Goal: Communication & Community: Answer question/provide support

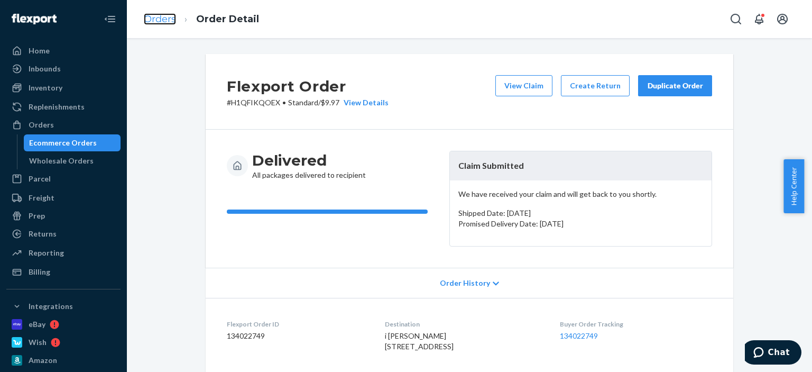
click at [169, 20] on link "Orders" at bounding box center [160, 19] width 32 height 12
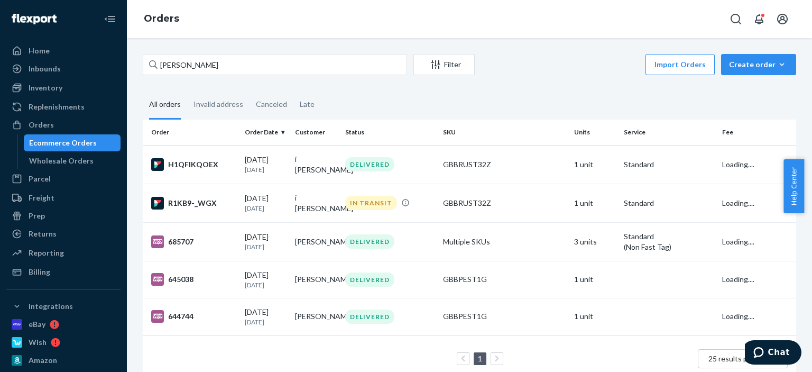
drag, startPoint x: 205, startPoint y: 54, endPoint x: 132, endPoint y: 54, distance: 73.5
click at [132, 54] on div "[PERSON_NAME] Filter Import Orders Create order Ecommerce order Removal order A…" at bounding box center [469, 205] width 685 height 334
drag, startPoint x: 196, startPoint y: 65, endPoint x: 117, endPoint y: 65, distance: 78.8
click at [117, 65] on div "Home Inbounds Shipping Plans Problems Inventory Products Replenishments Orders …" at bounding box center [406, 186] width 812 height 372
paste input "[PERSON_NAME]"
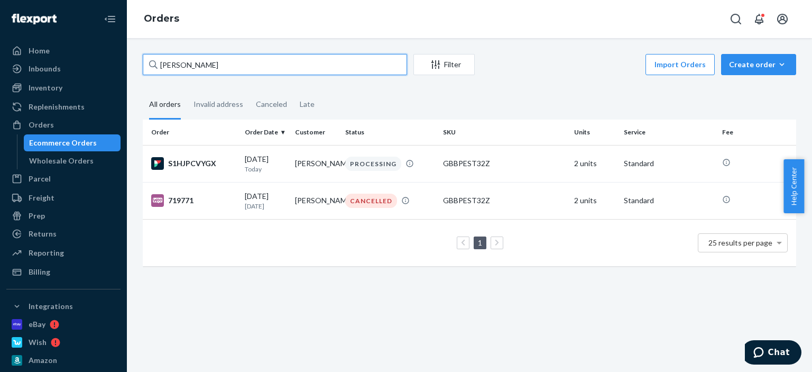
drag, startPoint x: 224, startPoint y: 63, endPoint x: 127, endPoint y: 57, distance: 96.9
click at [126, 58] on div "Home Inbounds Shipping Plans Problems Inventory Products Replenishments Orders …" at bounding box center [406, 186] width 812 height 372
paste input "[PERSON_NAME]"
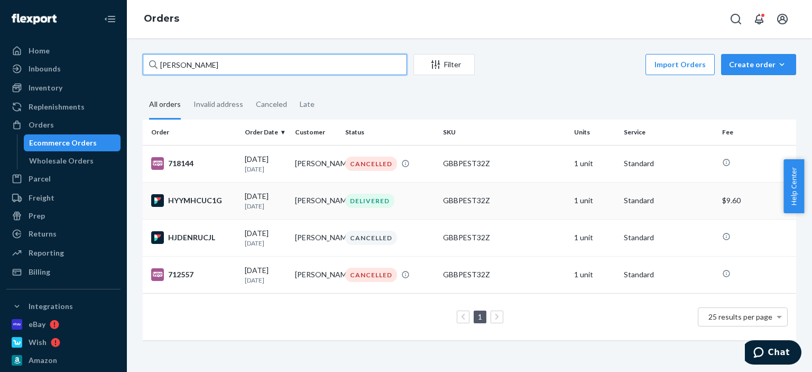
type input "[PERSON_NAME]"
click at [344, 206] on div "DELIVERED" at bounding box center [390, 201] width 94 height 14
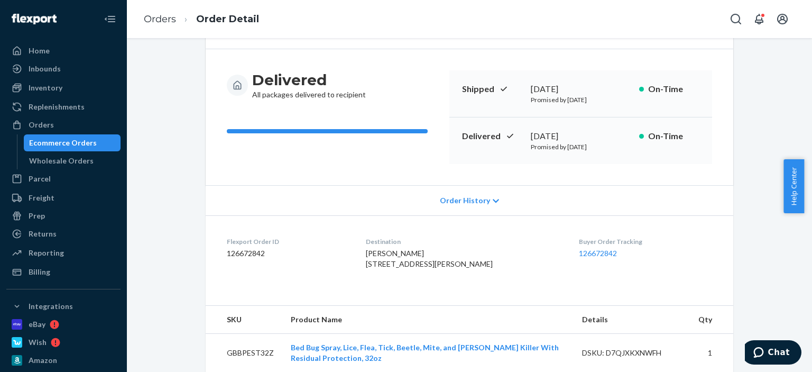
scroll to position [106, 0]
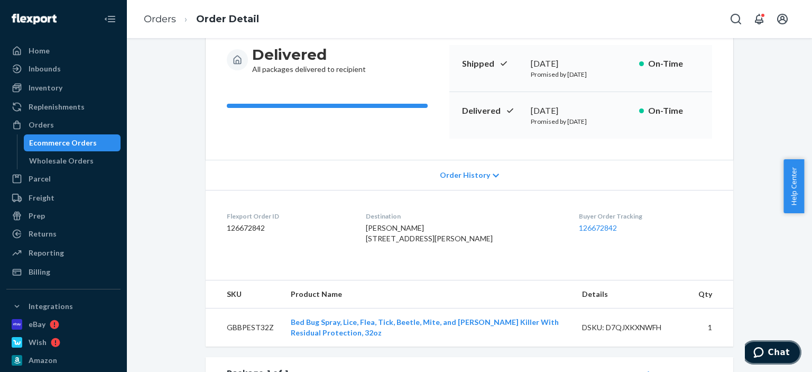
click at [768, 352] on span "Chat" at bounding box center [761, 352] width 15 height 11
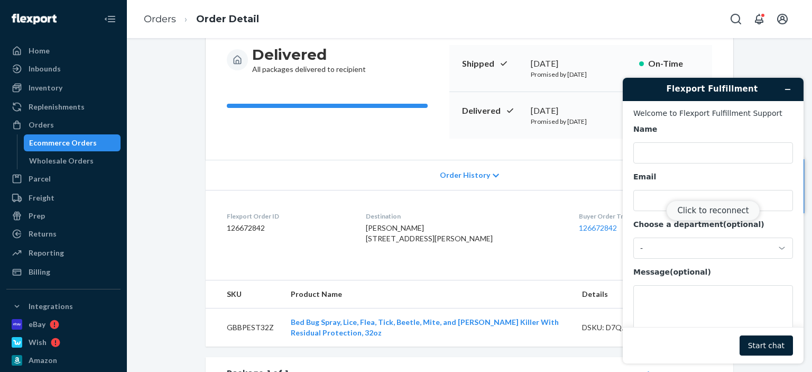
click at [730, 210] on button "Click to reconnect" at bounding box center [713, 210] width 94 height 20
click at [690, 152] on input "Name" at bounding box center [713, 152] width 160 height 21
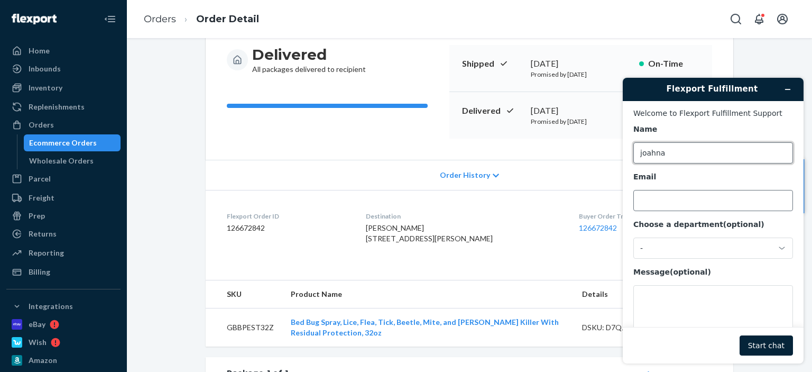
type input "joahna"
click at [669, 197] on input "Email" at bounding box center [713, 200] width 160 height 21
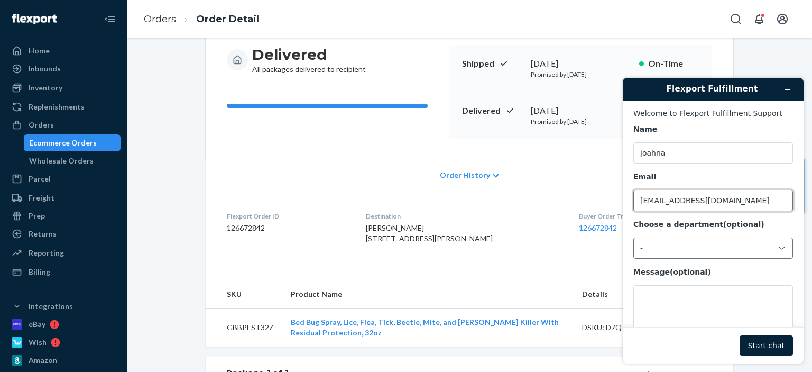
type input "[EMAIL_ADDRESS][DOMAIN_NAME]"
click at [688, 254] on div "-" at bounding box center [713, 247] width 160 height 21
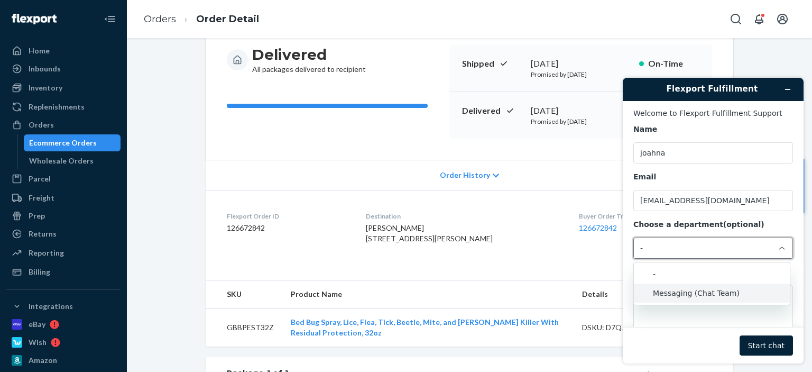
click at [684, 293] on li "Messaging (Chat Team)" at bounding box center [712, 292] width 156 height 19
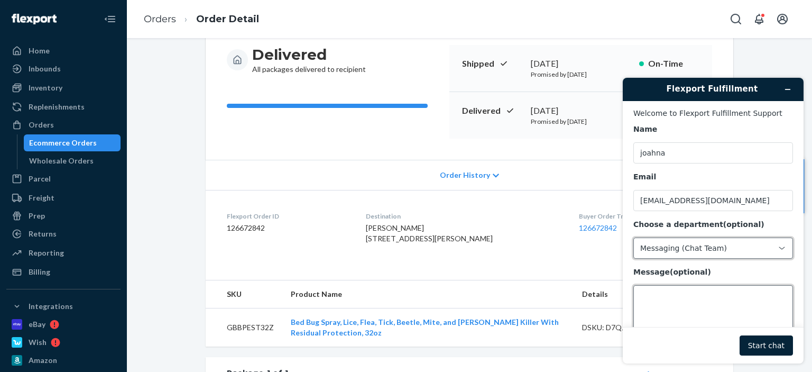
click at [678, 304] on textarea "Message (optional)" at bounding box center [713, 314] width 160 height 59
paste textarea "[PERSON_NAME]"
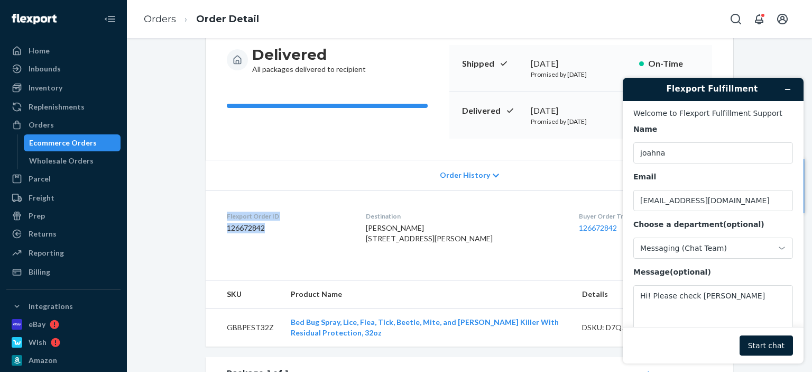
drag, startPoint x: 244, startPoint y: 219, endPoint x: 222, endPoint y: 209, distance: 25.1
click at [222, 209] on dl "Flexport Order ID 126672842 Destination [PERSON_NAME] [STREET_ADDRESS][PERSON_N…" at bounding box center [470, 229] width 528 height 79
copy div "Flexport Order ID 126672842"
drag, startPoint x: 748, startPoint y: 298, endPoint x: 696, endPoint y: 295, distance: 52.4
click at [696, 295] on textarea "Hi! Please check [PERSON_NAME]" at bounding box center [713, 314] width 160 height 59
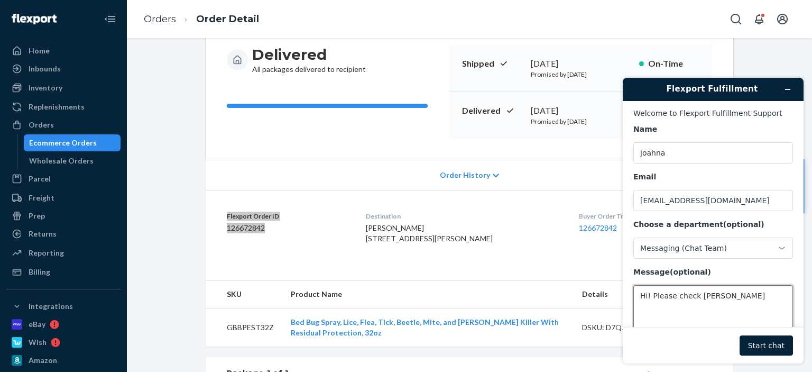
paste textarea "Flexport Order ID 126672842"
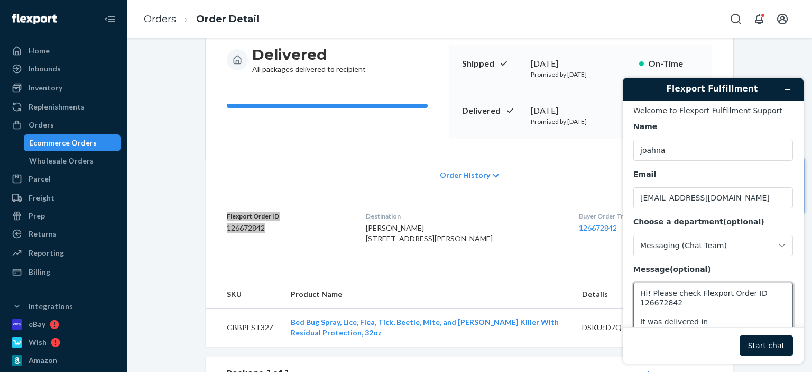
paste textarea "Delivered, In/At Mailbox [GEOGRAPHIC_DATA], [GEOGRAPHIC_DATA] 14755 [DATE] 10:2…"
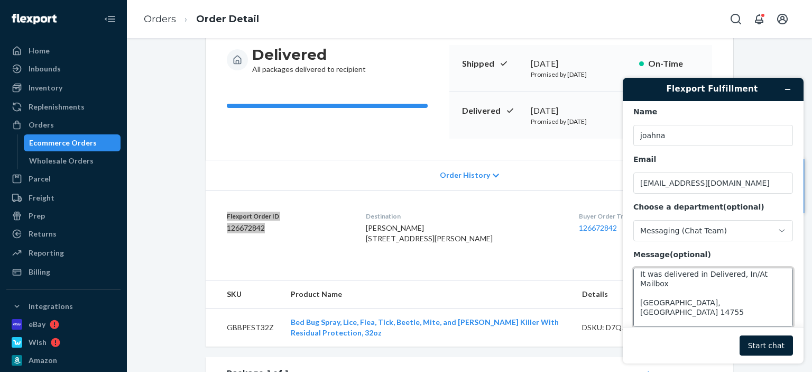
scroll to position [29, 0]
drag, startPoint x: 702, startPoint y: 275, endPoint x: 734, endPoint y: 293, distance: 37.2
click at [734, 293] on textarea "Hi! Please check Flexport Order ID 126672842 It was delivered in Delivered, In/…" at bounding box center [713, 297] width 160 height 59
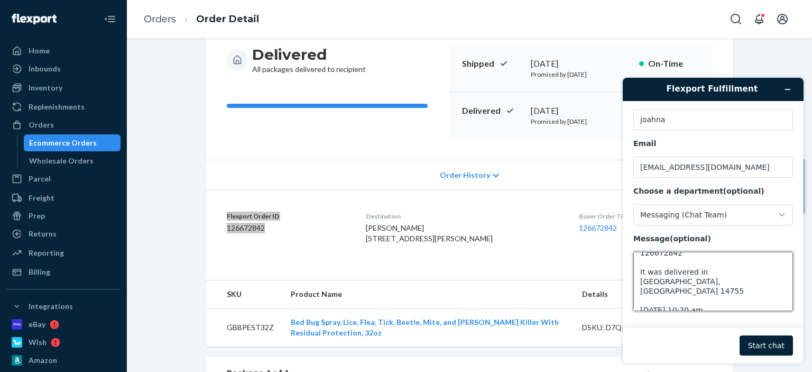
scroll to position [34, 0]
click at [641, 304] on textarea "Hi! Please check Flexport Order ID 126672842 It was delivered in [GEOGRAPHIC_DA…" at bounding box center [713, 281] width 160 height 59
drag, startPoint x: 742, startPoint y: 304, endPoint x: 740, endPoint y: 292, distance: 11.7
click at [742, 304] on textarea "Hi! Please check Flexport Order ID 126672842 It was delivered in [GEOGRAPHIC_DA…" at bounding box center [713, 281] width 160 height 59
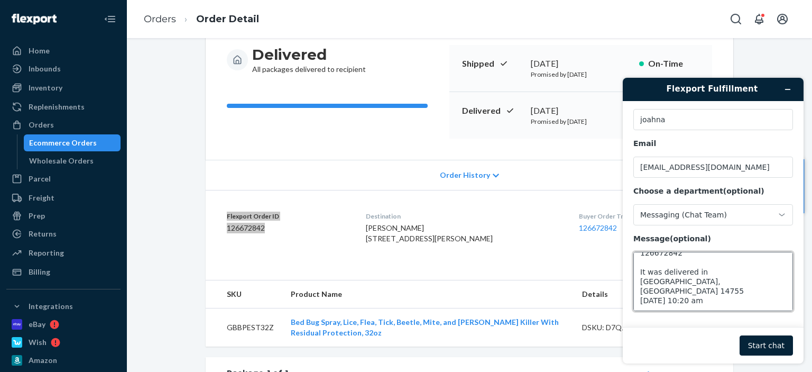
scroll to position [23, 0]
paste textarea "9434611899560695301672"
type textarea "Hi! Please check Flexport Order ID 126672842 It was delivered in [GEOGRAPHIC_DA…"
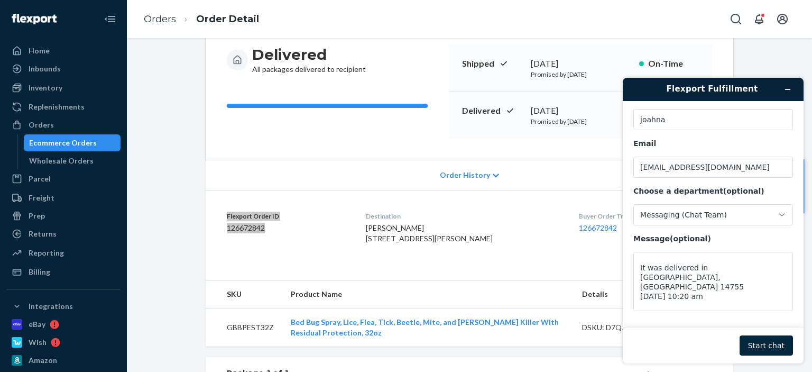
click at [766, 347] on button "Start chat" at bounding box center [766, 345] width 53 height 20
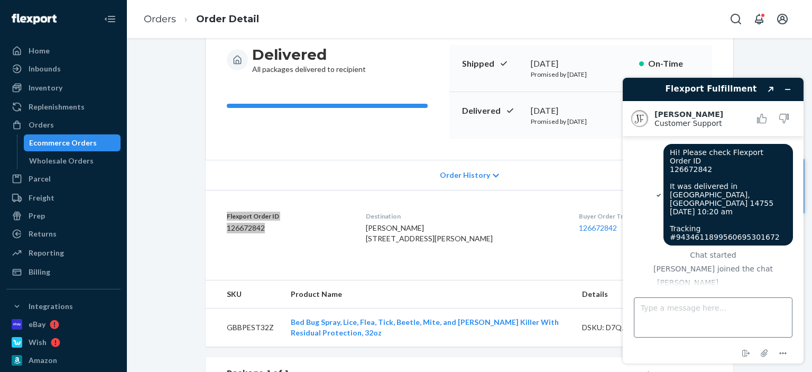
scroll to position [40, 0]
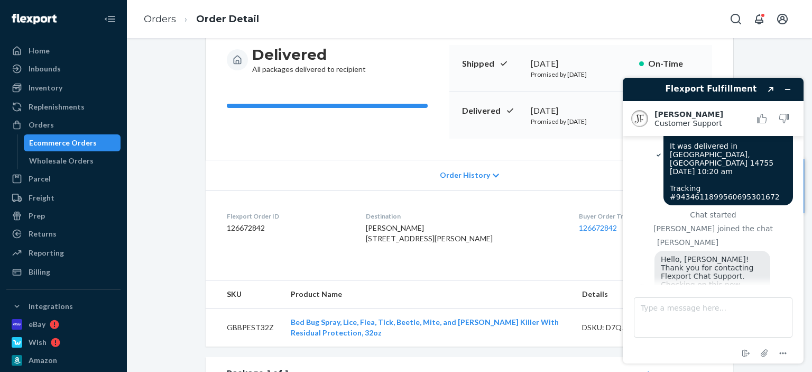
click at [498, 226] on div "[PERSON_NAME] [STREET_ADDRESS][PERSON_NAME]" at bounding box center [464, 233] width 197 height 21
click at [687, 310] on textarea "Type a message here..." at bounding box center [713, 317] width 159 height 40
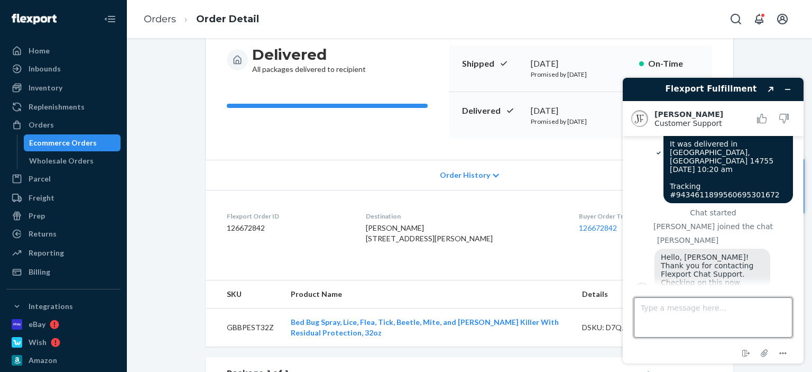
scroll to position [93, 0]
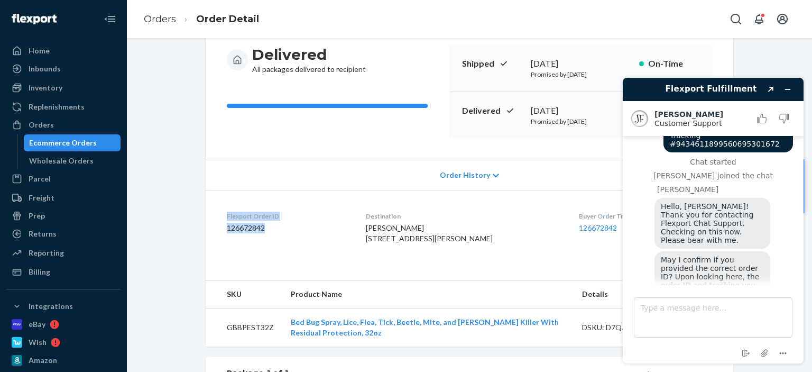
drag, startPoint x: 278, startPoint y: 226, endPoint x: 223, endPoint y: 215, distance: 55.5
click at [227, 215] on div "Flexport Order ID 126672842" at bounding box center [288, 230] width 122 height 36
copy div "Flexport Order ID 126672842"
click at [704, 326] on textarea "Type a message here..." at bounding box center [713, 317] width 159 height 40
paste textarea "Flexport Order ID 126672842"
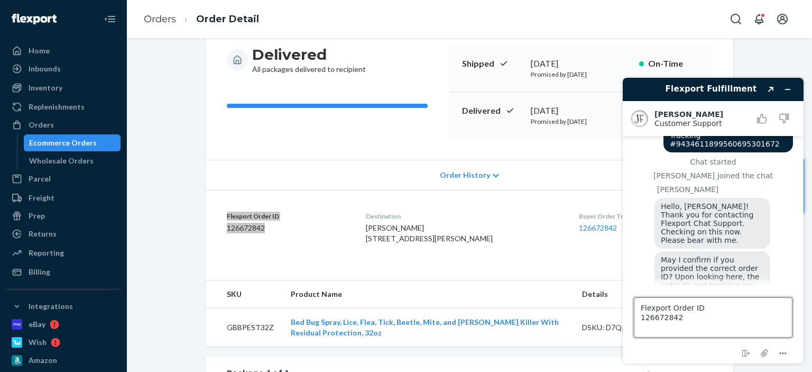
type textarea "Flexport Order ID 126672842"
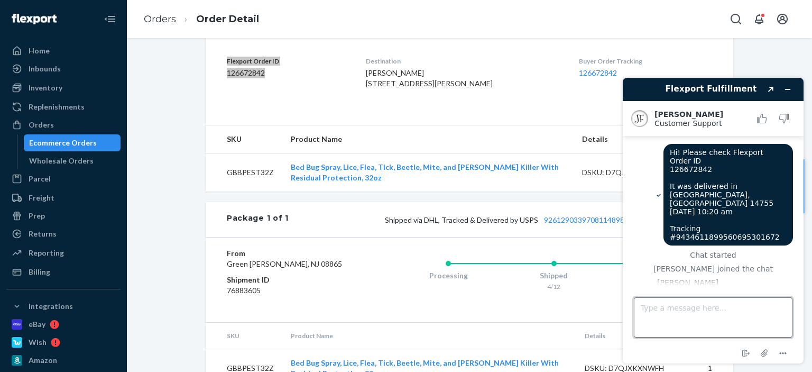
scroll to position [264, 0]
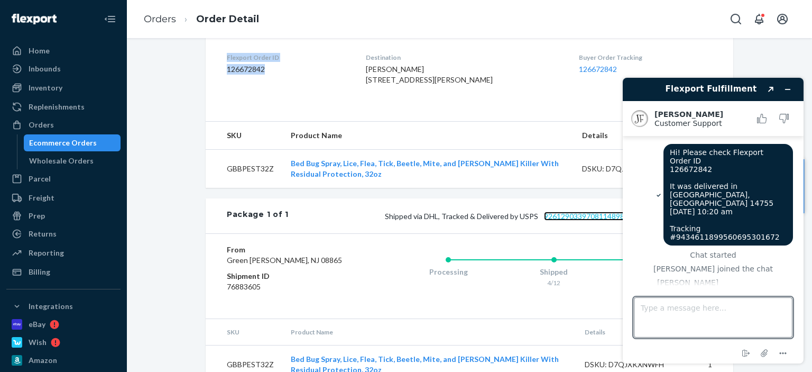
click at [568, 221] on link "9261290339708114898112" at bounding box center [590, 216] width 93 height 9
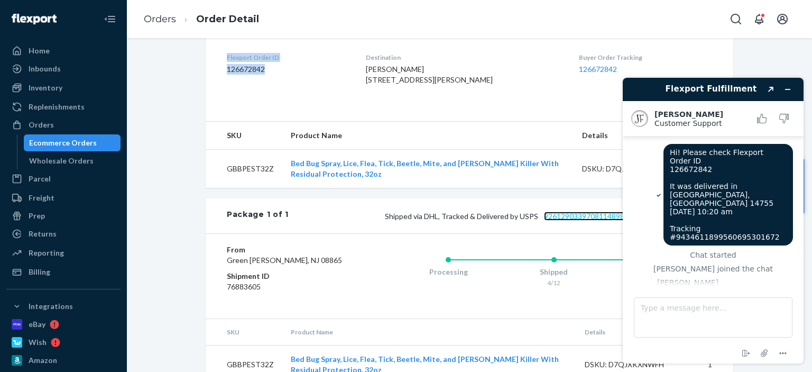
click at [584, 221] on link "9261290339708114898112" at bounding box center [590, 216] width 93 height 9
click at [503, 111] on dl "Flexport Order ID 126672842 Destination [PERSON_NAME] [STREET_ADDRESS][PERSON_N…" at bounding box center [470, 70] width 528 height 79
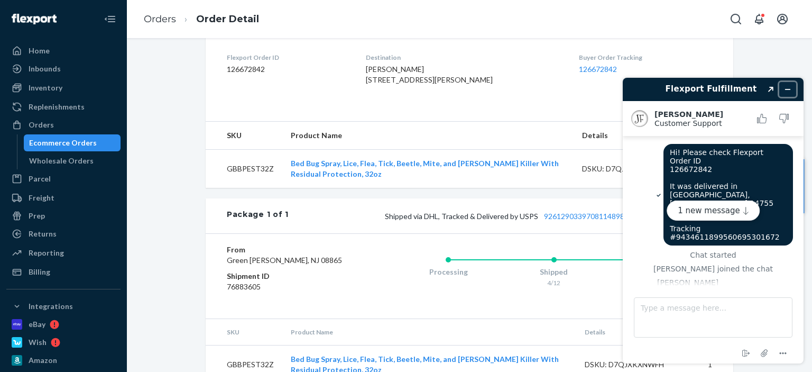
click at [784, 89] on icon "Minimize widget" at bounding box center [787, 89] width 7 height 7
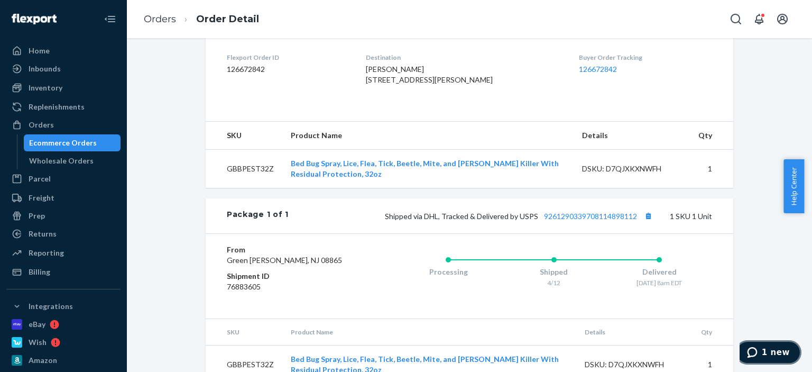
click at [762, 350] on span "1 new" at bounding box center [754, 352] width 15 height 11
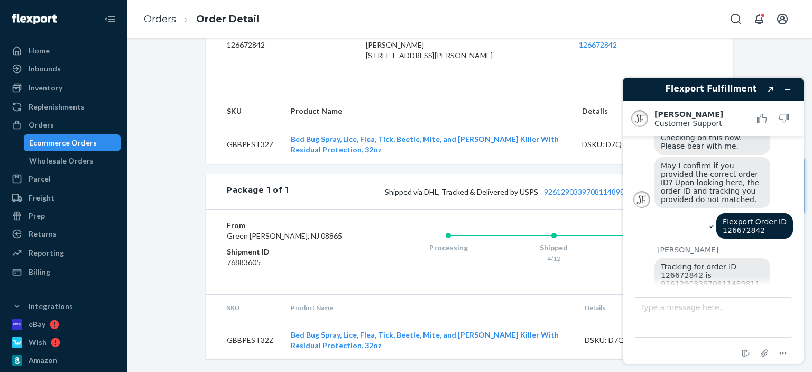
scroll to position [312, 0]
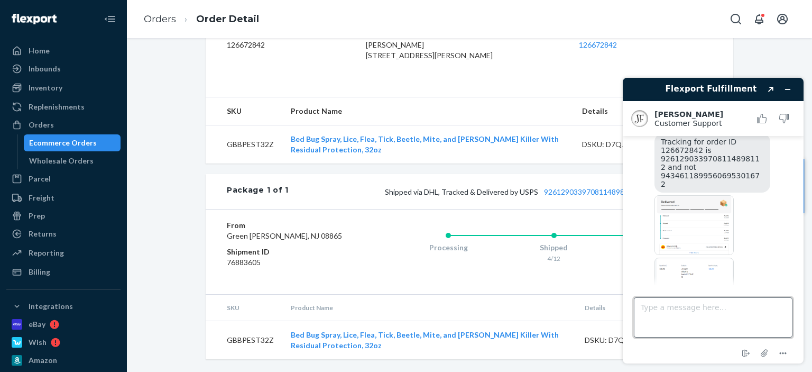
click at [706, 333] on textarea "Type a message here..." at bounding box center [713, 317] width 159 height 40
type textarea "Ok got it"
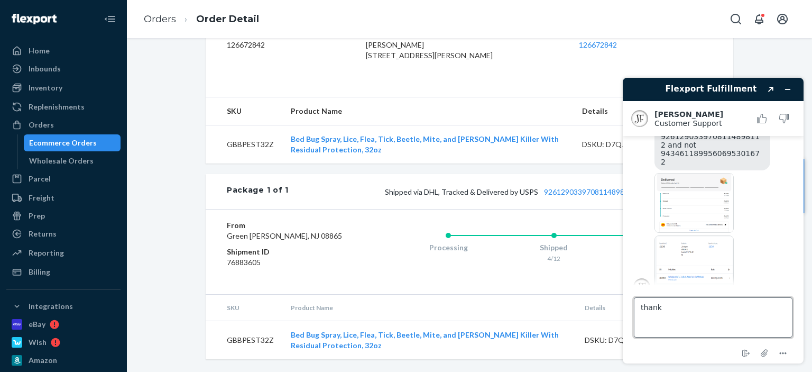
type textarea "thanks"
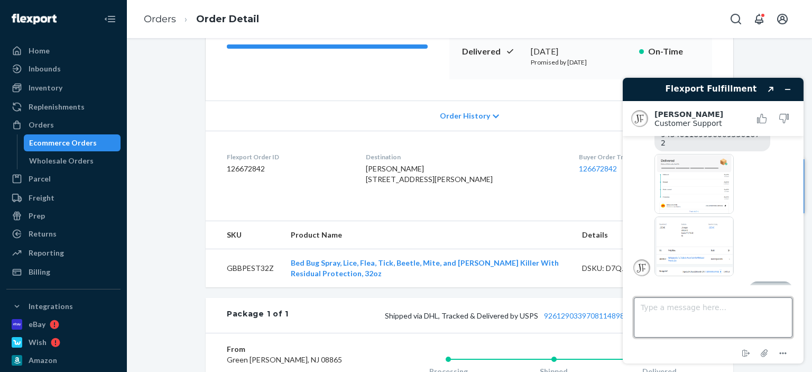
scroll to position [161, 0]
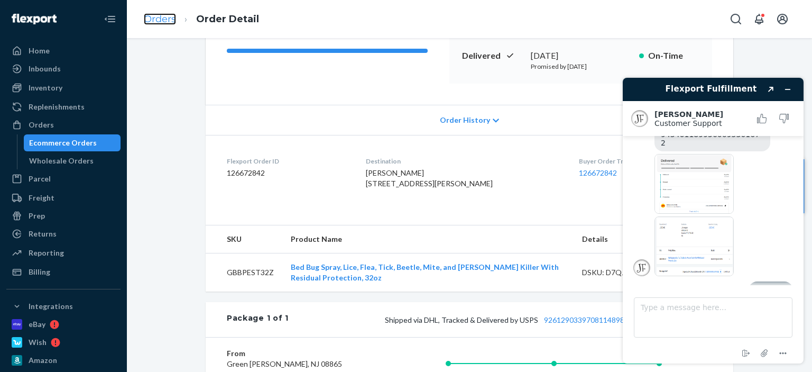
click at [157, 19] on link "Orders" at bounding box center [160, 19] width 32 height 12
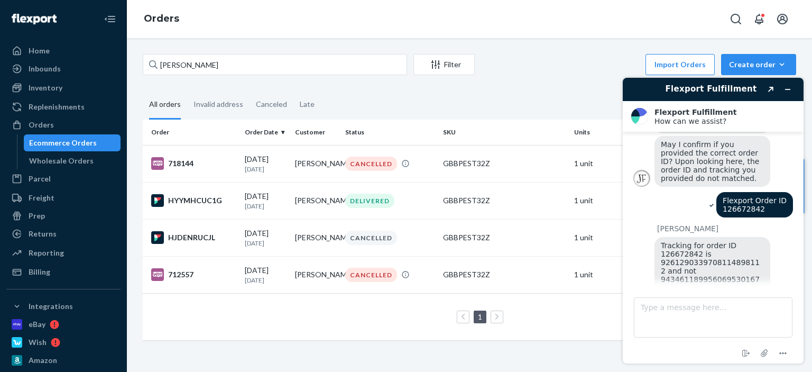
scroll to position [204, 0]
